Goal: Transaction & Acquisition: Purchase product/service

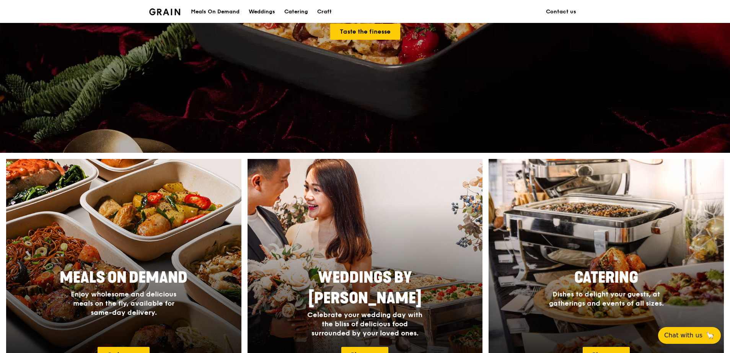
scroll to position [191, 0]
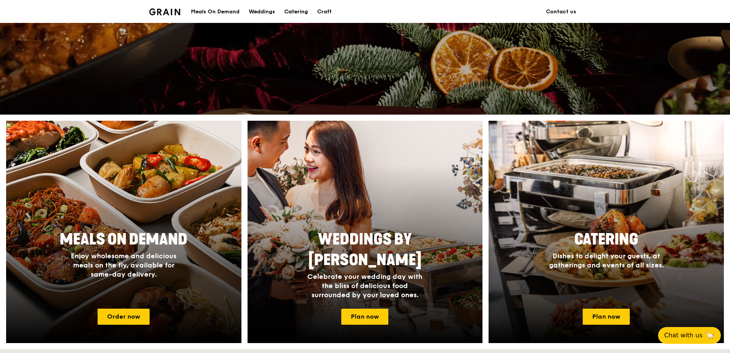
click at [301, 13] on div "Catering" at bounding box center [296, 11] width 24 height 23
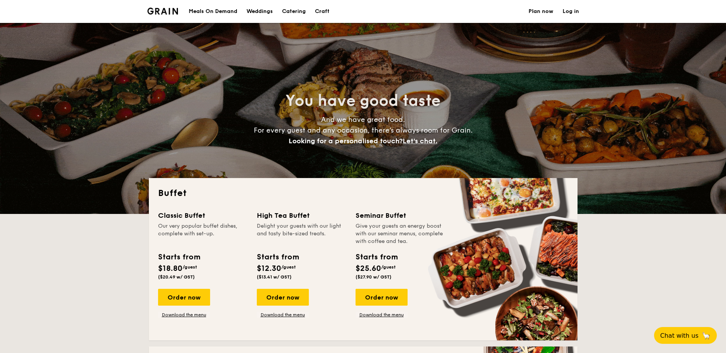
select select
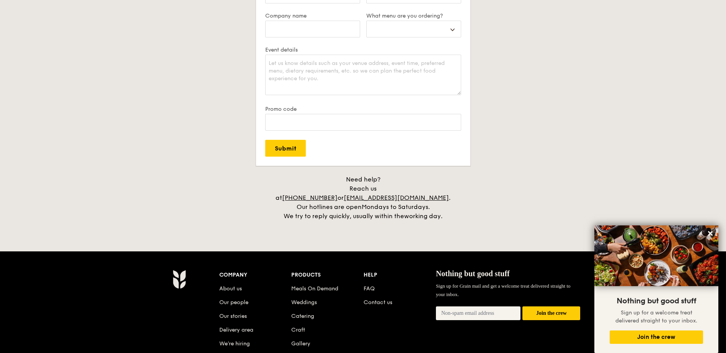
scroll to position [1454, 0]
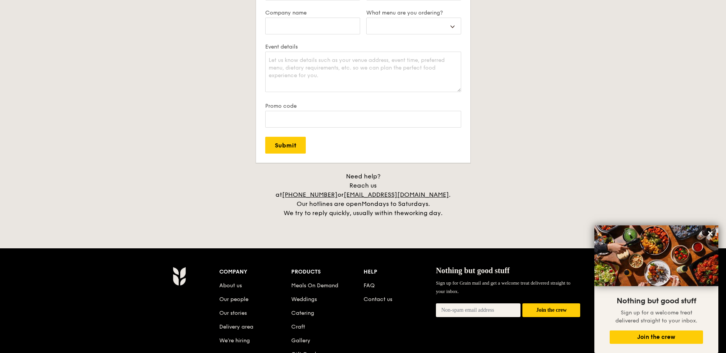
drag, startPoint x: 708, startPoint y: 233, endPoint x: 684, endPoint y: 229, distance: 24.8
click at [708, 233] on icon at bounding box center [710, 233] width 7 height 7
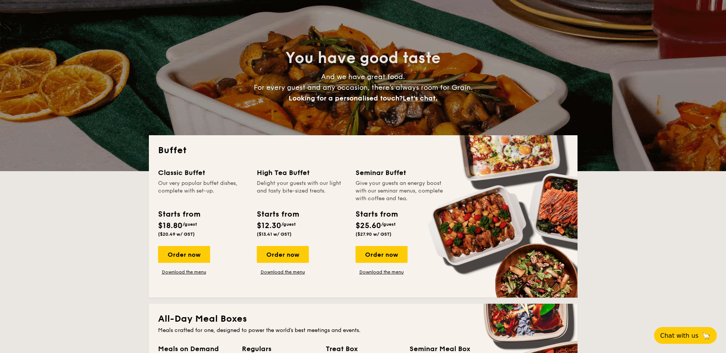
scroll to position [0, 0]
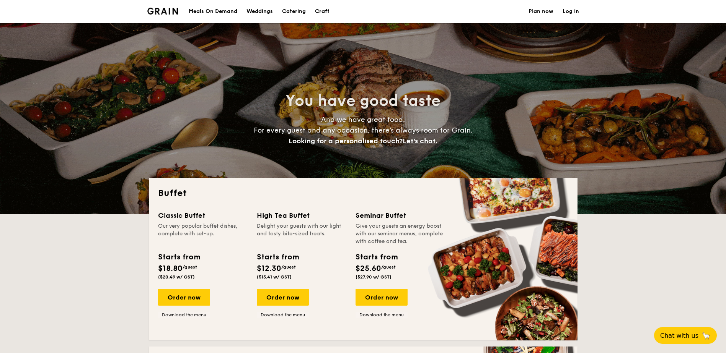
click at [207, 11] on div "Meals On Demand" at bounding box center [213, 11] width 49 height 23
click at [87, 212] on div "You have good taste And we have great food. For every guest and any occasion, t…" at bounding box center [363, 118] width 726 height 191
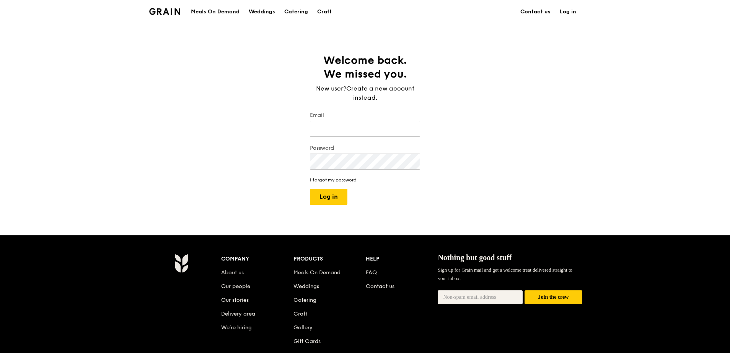
click at [212, 10] on div "Meals On Demand" at bounding box center [215, 11] width 49 height 23
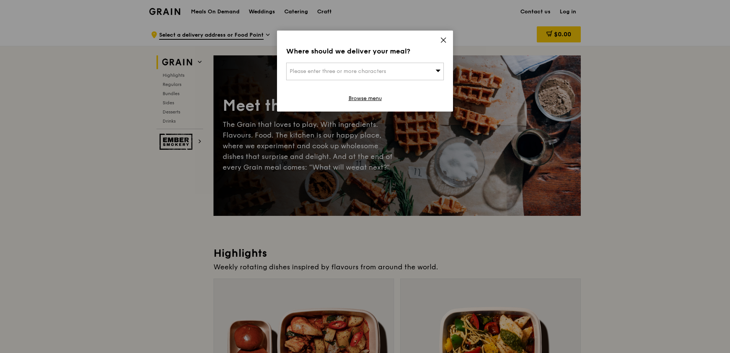
click at [443, 39] on icon at bounding box center [443, 40] width 7 height 7
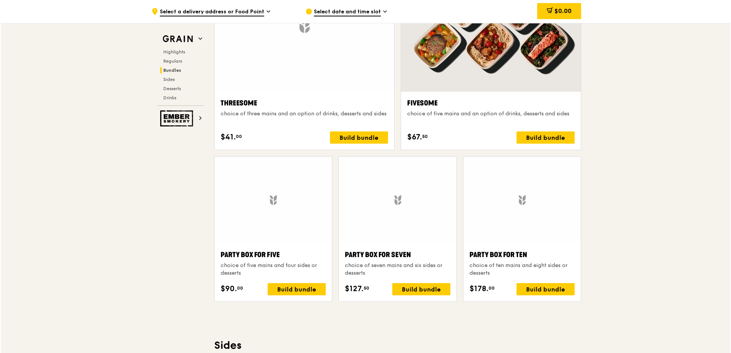
scroll to position [1415, 0]
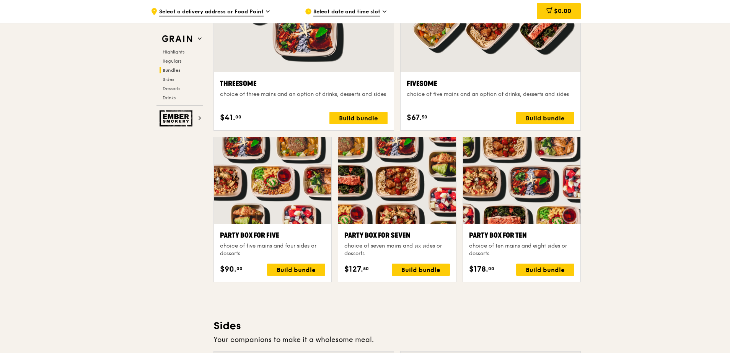
click at [525, 194] on div at bounding box center [521, 180] width 117 height 87
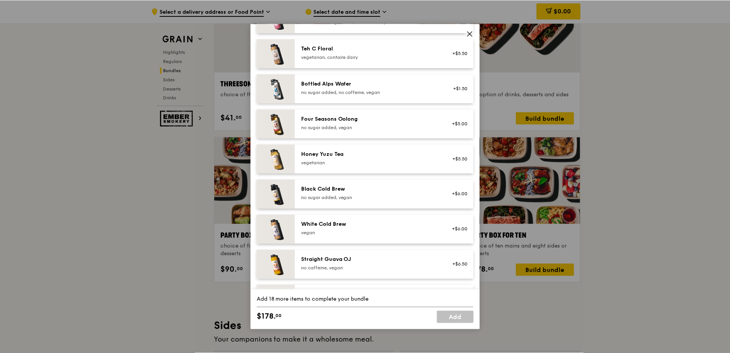
scroll to position [842, 0]
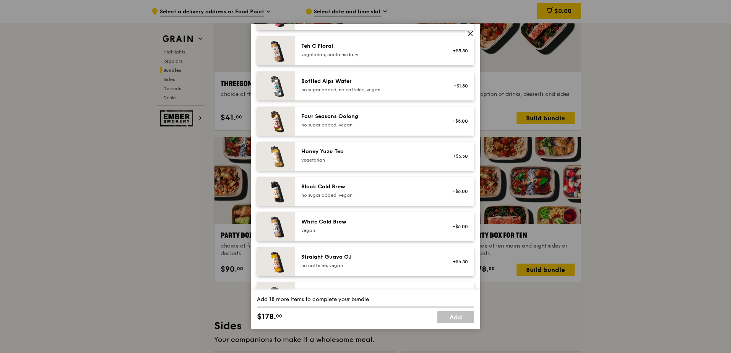
click at [471, 33] on icon at bounding box center [470, 33] width 5 height 5
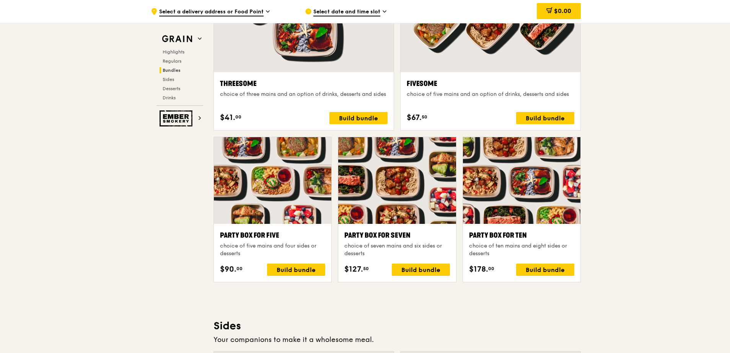
click at [656, 149] on div ".cls-1 { fill: none; stroke: #fff; stroke-linecap: round; stroke-linejoin: roun…" at bounding box center [365, 223] width 730 height 3230
click at [643, 129] on div ".cls-1 { fill: none; stroke: #fff; stroke-linecap: round; stroke-linejoin: roun…" at bounding box center [365, 223] width 730 height 3230
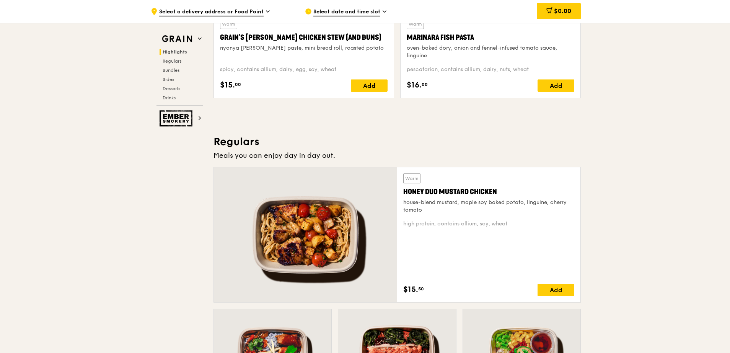
scroll to position [383, 0]
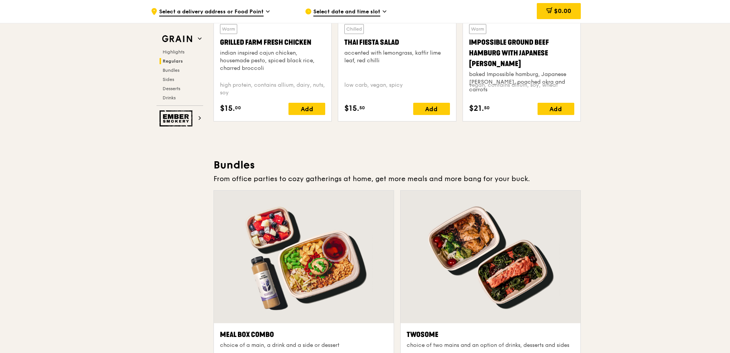
scroll to position [1033, 0]
